Goal: Information Seeking & Learning: Learn about a topic

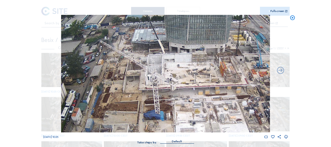
drag, startPoint x: 209, startPoint y: 97, endPoint x: 170, endPoint y: 76, distance: 44.0
click at [170, 71] on img at bounding box center [165, 73] width 209 height 117
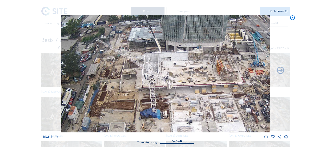
drag, startPoint x: 188, startPoint y: 99, endPoint x: 153, endPoint y: 54, distance: 57.5
click at [153, 54] on img at bounding box center [165, 73] width 209 height 117
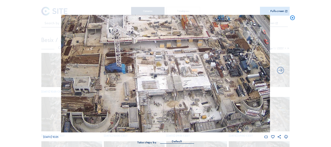
drag, startPoint x: 177, startPoint y: 93, endPoint x: 149, endPoint y: 60, distance: 43.4
click at [149, 60] on img at bounding box center [165, 73] width 209 height 117
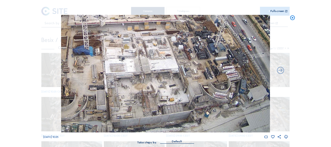
drag, startPoint x: 213, startPoint y: 42, endPoint x: 192, endPoint y: 42, distance: 20.3
click at [192, 42] on img at bounding box center [165, 73] width 209 height 117
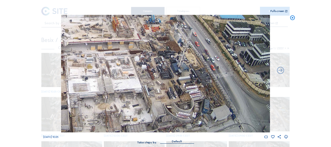
drag, startPoint x: 197, startPoint y: 45, endPoint x: 173, endPoint y: 68, distance: 32.9
click at [173, 68] on img at bounding box center [165, 73] width 209 height 117
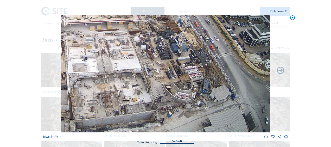
drag, startPoint x: 163, startPoint y: 67, endPoint x: 165, endPoint y: 41, distance: 26.1
click at [165, 41] on img at bounding box center [165, 73] width 209 height 117
click at [291, 19] on icon at bounding box center [292, 18] width 6 height 6
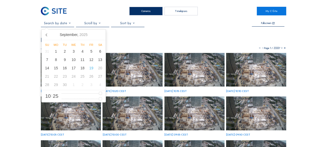
click at [56, 25] on input "text" at bounding box center [57, 23] width 33 height 4
click at [47, 35] on icon at bounding box center [47, 34] width 8 height 8
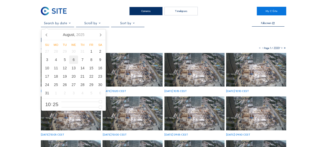
click at [73, 59] on div "6" at bounding box center [73, 59] width 9 height 8
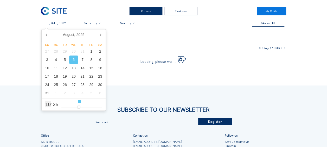
type input "[DATE] 11:25"
type input "11"
type input "[DATE] 12:25"
type input "12"
type input "[DATE] 13:25"
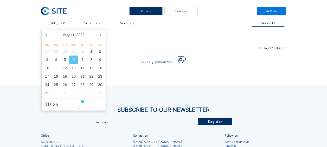
type input "13"
type input "[DATE] 14:25"
type input "14"
type input "[DATE] 15:25"
type input "15"
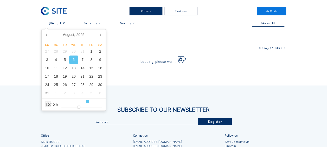
type input "[DATE] 16:25"
type input "16"
type input "[DATE] 17:25"
drag, startPoint x: 78, startPoint y: 102, endPoint x: 90, endPoint y: 102, distance: 11.7
type input "17"
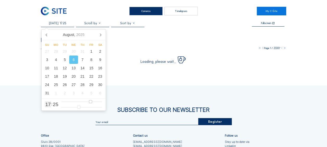
click at [90, 102] on input "range" at bounding box center [81, 101] width 41 height 4
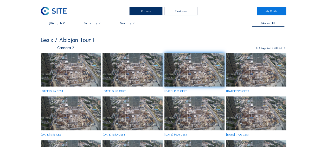
click at [133, 40] on div "Besix / Abidjan Tour F" at bounding box center [163, 40] width 245 height 6
click at [76, 70] on img at bounding box center [71, 70] width 60 height 34
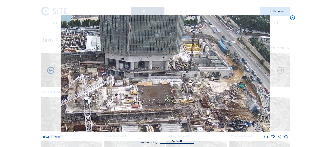
click at [291, 18] on icon at bounding box center [292, 18] width 6 height 6
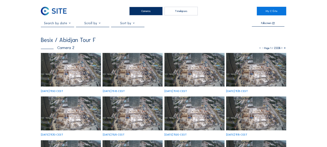
click at [60, 72] on img at bounding box center [71, 70] width 60 height 34
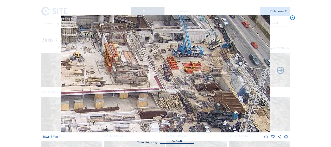
drag, startPoint x: 146, startPoint y: 92, endPoint x: 91, endPoint y: 47, distance: 71.2
click at [91, 47] on img at bounding box center [165, 73] width 209 height 117
drag, startPoint x: 292, startPoint y: 19, endPoint x: 287, endPoint y: 20, distance: 5.2
click at [292, 18] on icon at bounding box center [292, 18] width 6 height 6
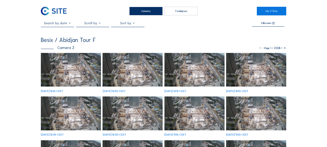
click at [63, 73] on img at bounding box center [71, 70] width 60 height 34
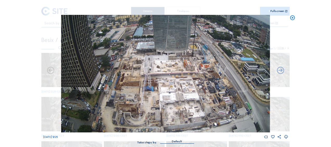
click at [292, 17] on icon at bounding box center [292, 18] width 6 height 6
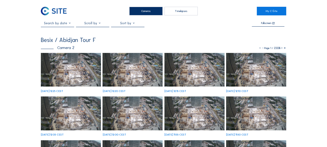
click at [46, 11] on img at bounding box center [54, 11] width 26 height 9
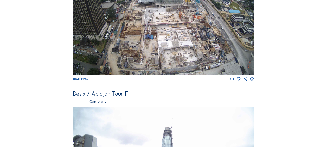
scroll to position [156, 0]
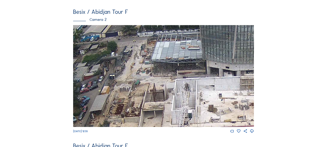
drag, startPoint x: 134, startPoint y: 51, endPoint x: 133, endPoint y: 68, distance: 16.4
click at [133, 68] on img at bounding box center [163, 76] width 181 height 102
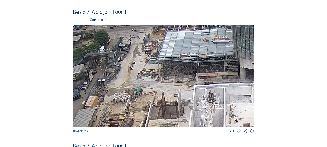
click at [94, 35] on img at bounding box center [163, 76] width 181 height 102
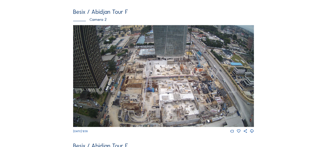
click at [114, 76] on img at bounding box center [163, 76] width 181 height 102
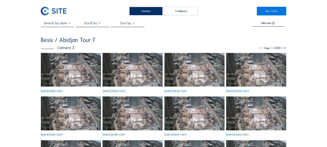
click at [81, 71] on img at bounding box center [71, 70] width 60 height 34
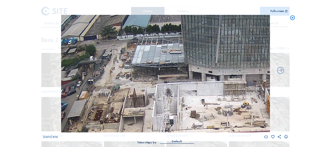
click at [292, 18] on icon at bounding box center [292, 18] width 6 height 6
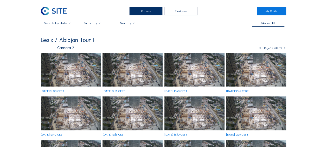
click at [69, 75] on img at bounding box center [71, 70] width 60 height 34
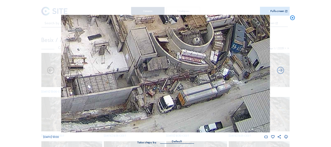
drag, startPoint x: 210, startPoint y: 112, endPoint x: 203, endPoint y: 81, distance: 31.0
click at [203, 81] on img at bounding box center [165, 73] width 209 height 117
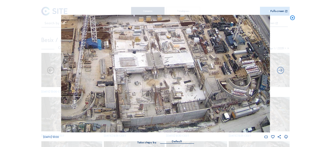
drag, startPoint x: 117, startPoint y: 82, endPoint x: 183, endPoint y: 71, distance: 67.5
click at [183, 71] on img at bounding box center [165, 73] width 209 height 117
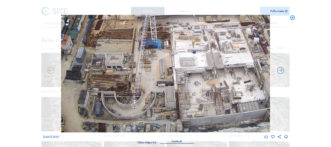
drag, startPoint x: 108, startPoint y: 64, endPoint x: 167, endPoint y: 59, distance: 59.8
click at [167, 59] on img at bounding box center [165, 73] width 209 height 117
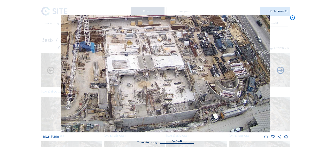
drag, startPoint x: 177, startPoint y: 103, endPoint x: 164, endPoint y: 60, distance: 44.7
click at [164, 60] on img at bounding box center [165, 73] width 209 height 117
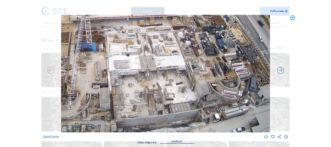
drag, startPoint x: 133, startPoint y: 87, endPoint x: 176, endPoint y: 59, distance: 51.6
click at [176, 59] on img at bounding box center [165, 73] width 209 height 117
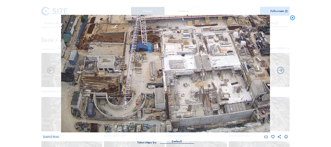
drag, startPoint x: 142, startPoint y: 82, endPoint x: 158, endPoint y: 69, distance: 21.1
click at [158, 69] on img at bounding box center [165, 73] width 209 height 117
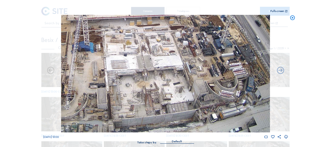
drag, startPoint x: 254, startPoint y: 104, endPoint x: 192, endPoint y: 91, distance: 63.0
click at [192, 91] on img at bounding box center [165, 73] width 209 height 117
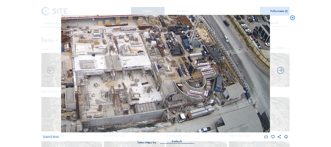
drag, startPoint x: 161, startPoint y: 63, endPoint x: 122, endPoint y: 54, distance: 40.2
click at [128, 62] on img at bounding box center [165, 73] width 209 height 117
click at [121, 53] on img at bounding box center [165, 73] width 209 height 117
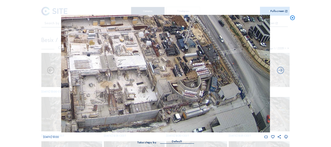
drag, startPoint x: 130, startPoint y: 75, endPoint x: 123, endPoint y: 57, distance: 19.9
click at [123, 57] on img at bounding box center [165, 73] width 209 height 117
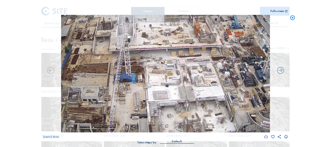
drag, startPoint x: 94, startPoint y: 65, endPoint x: 178, endPoint y: 95, distance: 89.5
click at [179, 96] on img at bounding box center [165, 73] width 209 height 117
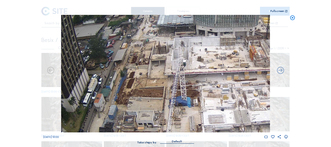
drag, startPoint x: 95, startPoint y: 68, endPoint x: 152, endPoint y: 87, distance: 60.8
click at [150, 92] on img at bounding box center [165, 73] width 209 height 117
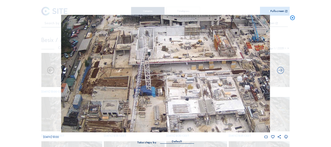
drag, startPoint x: 186, startPoint y: 95, endPoint x: 104, endPoint y: 82, distance: 83.3
click at [104, 82] on img at bounding box center [165, 73] width 209 height 117
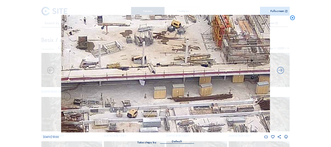
drag, startPoint x: 115, startPoint y: 49, endPoint x: 236, endPoint y: 71, distance: 123.7
click at [236, 71] on img at bounding box center [165, 73] width 209 height 117
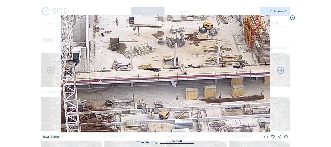
drag, startPoint x: 160, startPoint y: 81, endPoint x: 192, endPoint y: 83, distance: 31.8
click at [192, 83] on img at bounding box center [165, 73] width 209 height 117
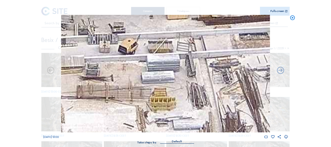
drag, startPoint x: 159, startPoint y: 75, endPoint x: 139, endPoint y: 62, distance: 23.8
click at [139, 62] on img at bounding box center [165, 73] width 209 height 117
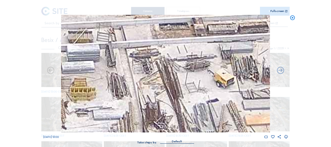
drag, startPoint x: 147, startPoint y: 80, endPoint x: 69, endPoint y: 71, distance: 78.3
click at [69, 71] on img at bounding box center [165, 73] width 209 height 117
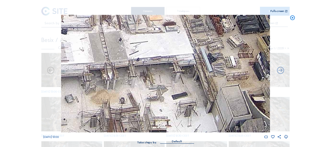
drag, startPoint x: 106, startPoint y: 88, endPoint x: 87, endPoint y: -27, distance: 116.0
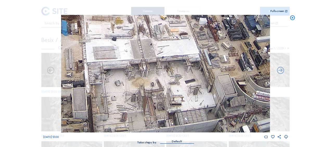
drag, startPoint x: 91, startPoint y: 68, endPoint x: 127, endPoint y: 90, distance: 43.0
click at [128, 92] on img at bounding box center [165, 73] width 209 height 117
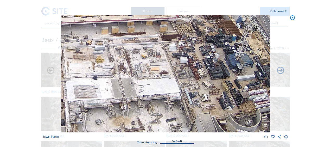
drag, startPoint x: 143, startPoint y: 42, endPoint x: 113, endPoint y: 96, distance: 61.6
click at [113, 96] on img at bounding box center [165, 73] width 209 height 117
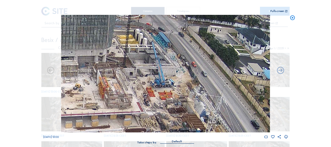
drag, startPoint x: 134, startPoint y: 59, endPoint x: 113, endPoint y: 128, distance: 72.2
click at [113, 128] on img at bounding box center [165, 73] width 209 height 117
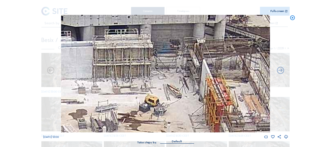
drag, startPoint x: 79, startPoint y: 88, endPoint x: 203, endPoint y: 81, distance: 124.8
click at [203, 81] on img at bounding box center [165, 73] width 209 height 117
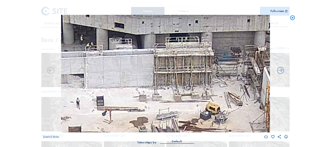
drag, startPoint x: 102, startPoint y: 82, endPoint x: 180, endPoint y: 90, distance: 78.9
click at [187, 88] on img at bounding box center [165, 73] width 209 height 117
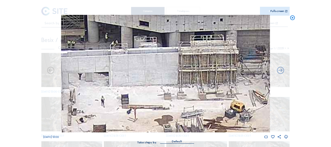
drag, startPoint x: 144, startPoint y: 82, endPoint x: 261, endPoint y: 105, distance: 119.2
click at [261, 106] on img at bounding box center [165, 73] width 209 height 117
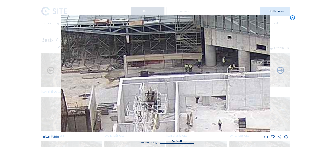
click at [260, 104] on img at bounding box center [165, 73] width 209 height 117
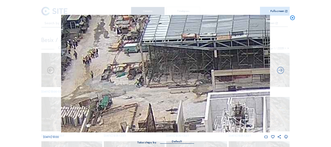
drag, startPoint x: 112, startPoint y: 84, endPoint x: 130, endPoint y: 91, distance: 18.9
click at [130, 91] on img at bounding box center [165, 73] width 209 height 117
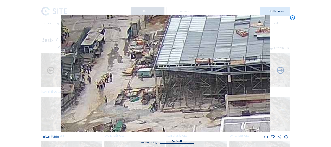
drag, startPoint x: 109, startPoint y: 72, endPoint x: 123, endPoint y: 97, distance: 28.4
click at [123, 97] on img at bounding box center [165, 73] width 209 height 117
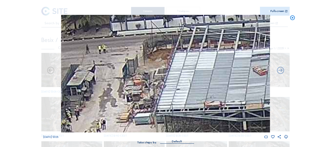
drag, startPoint x: 149, startPoint y: 52, endPoint x: 143, endPoint y: 97, distance: 45.9
click at [143, 97] on img at bounding box center [165, 73] width 209 height 117
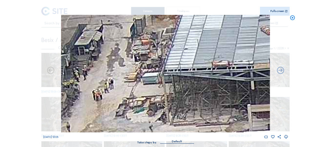
drag, startPoint x: 119, startPoint y: 90, endPoint x: 112, endPoint y: 85, distance: 8.5
click at [132, 38] on img at bounding box center [165, 73] width 209 height 117
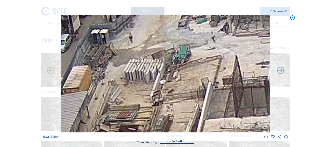
drag, startPoint x: 101, startPoint y: 86, endPoint x: 145, endPoint y: 33, distance: 68.2
click at [145, 33] on img at bounding box center [165, 73] width 209 height 117
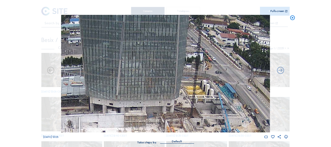
drag, startPoint x: 202, startPoint y: 63, endPoint x: 89, endPoint y: 128, distance: 130.6
click at [89, 128] on img at bounding box center [165, 73] width 209 height 117
click at [99, 124] on img at bounding box center [165, 73] width 209 height 117
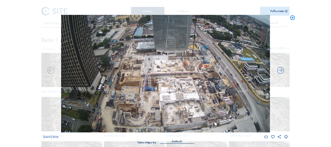
click at [131, 57] on img at bounding box center [165, 73] width 209 height 117
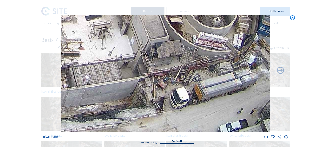
drag, startPoint x: 217, startPoint y: 109, endPoint x: 200, endPoint y: 76, distance: 36.5
click at [205, 68] on img at bounding box center [165, 73] width 209 height 117
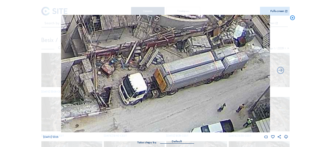
drag, startPoint x: 214, startPoint y: 105, endPoint x: 186, endPoint y: 104, distance: 28.4
click at [186, 104] on img at bounding box center [165, 73] width 209 height 117
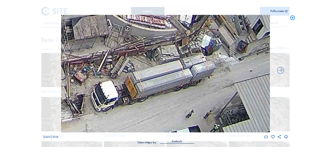
drag, startPoint x: 180, startPoint y: 82, endPoint x: 146, endPoint y: 88, distance: 34.3
click at [146, 88] on img at bounding box center [165, 73] width 209 height 117
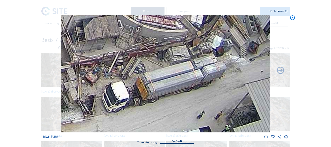
drag, startPoint x: 144, startPoint y: 87, endPoint x: 164, endPoint y: 87, distance: 20.3
click at [164, 87] on img at bounding box center [165, 73] width 209 height 117
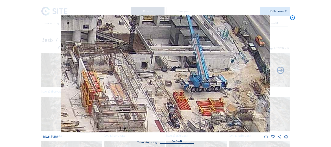
drag, startPoint x: 176, startPoint y: 63, endPoint x: 175, endPoint y: 108, distance: 45.0
click at [175, 108] on img at bounding box center [165, 73] width 209 height 117
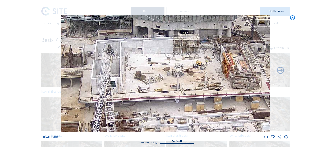
drag, startPoint x: 145, startPoint y: 85, endPoint x: 224, endPoint y: 49, distance: 86.1
click at [226, 49] on img at bounding box center [165, 73] width 209 height 117
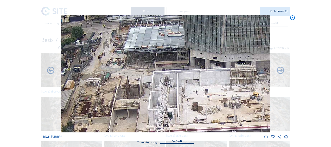
drag, startPoint x: 108, startPoint y: 49, endPoint x: 162, endPoint y: 78, distance: 61.0
click at [162, 78] on img at bounding box center [165, 73] width 209 height 117
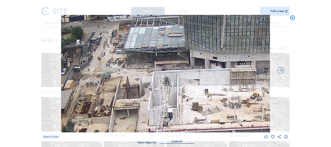
click at [291, 19] on icon at bounding box center [292, 18] width 6 height 6
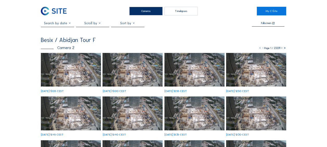
click at [64, 74] on img at bounding box center [71, 70] width 60 height 34
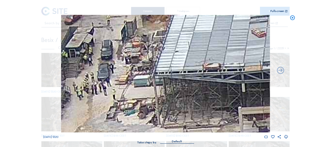
drag, startPoint x: 105, startPoint y: 54, endPoint x: 97, endPoint y: 69, distance: 17.1
click at [99, 79] on img at bounding box center [165, 73] width 209 height 117
